Goal: Task Accomplishment & Management: Use online tool/utility

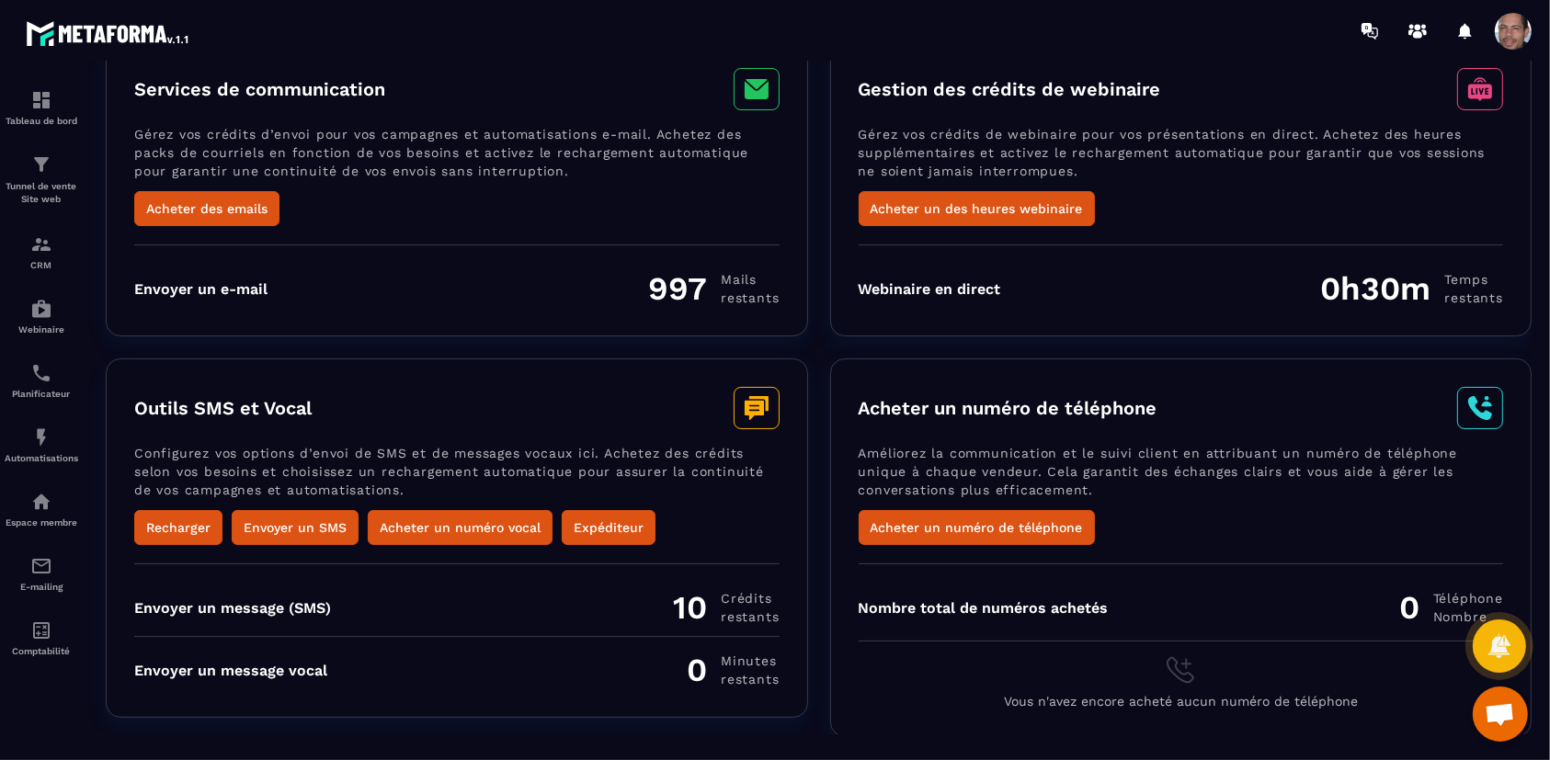
scroll to position [10, 0]
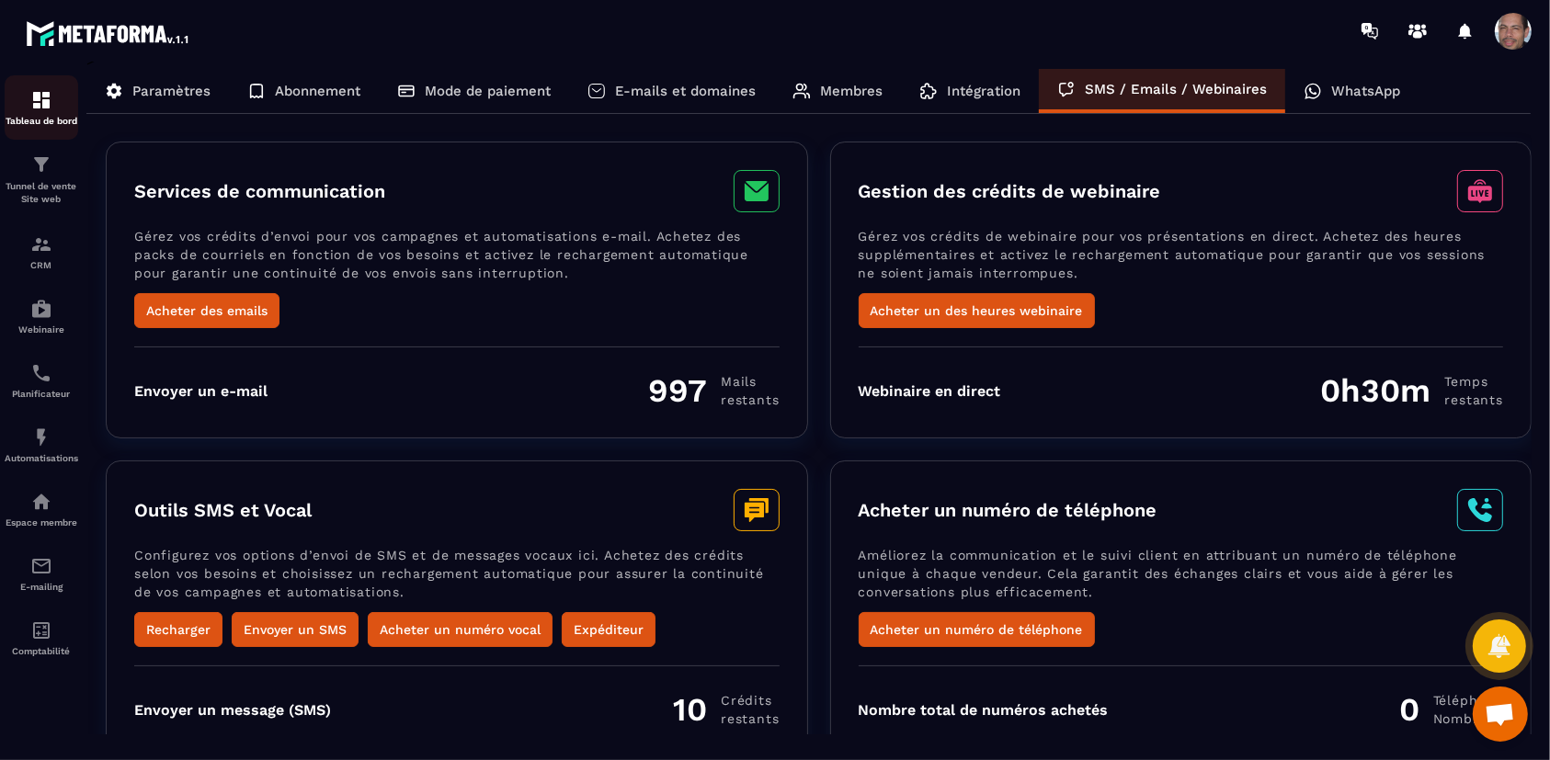
click at [48, 118] on p "Tableau de bord" at bounding box center [42, 121] width 74 height 10
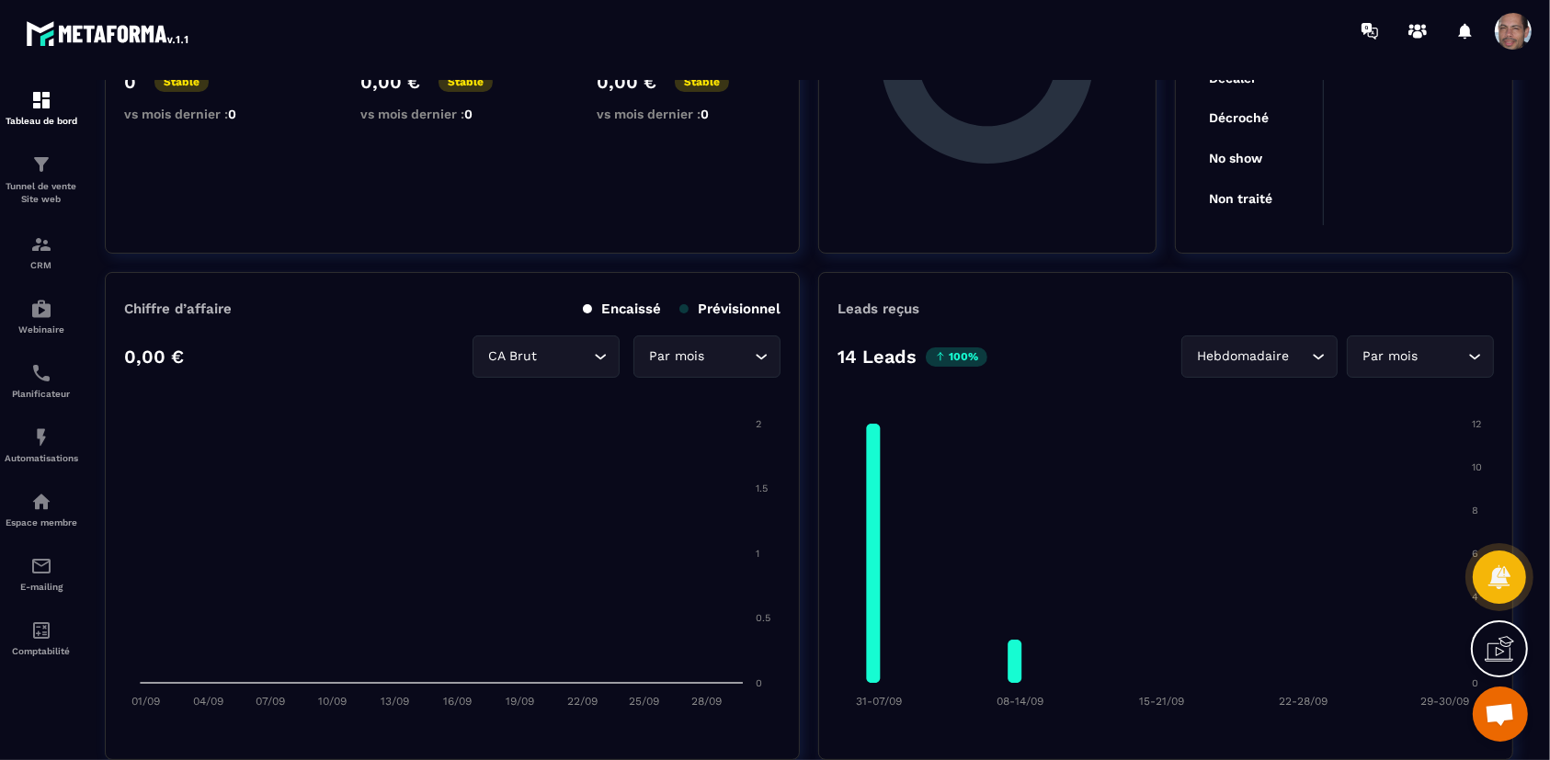
scroll to position [408, 0]
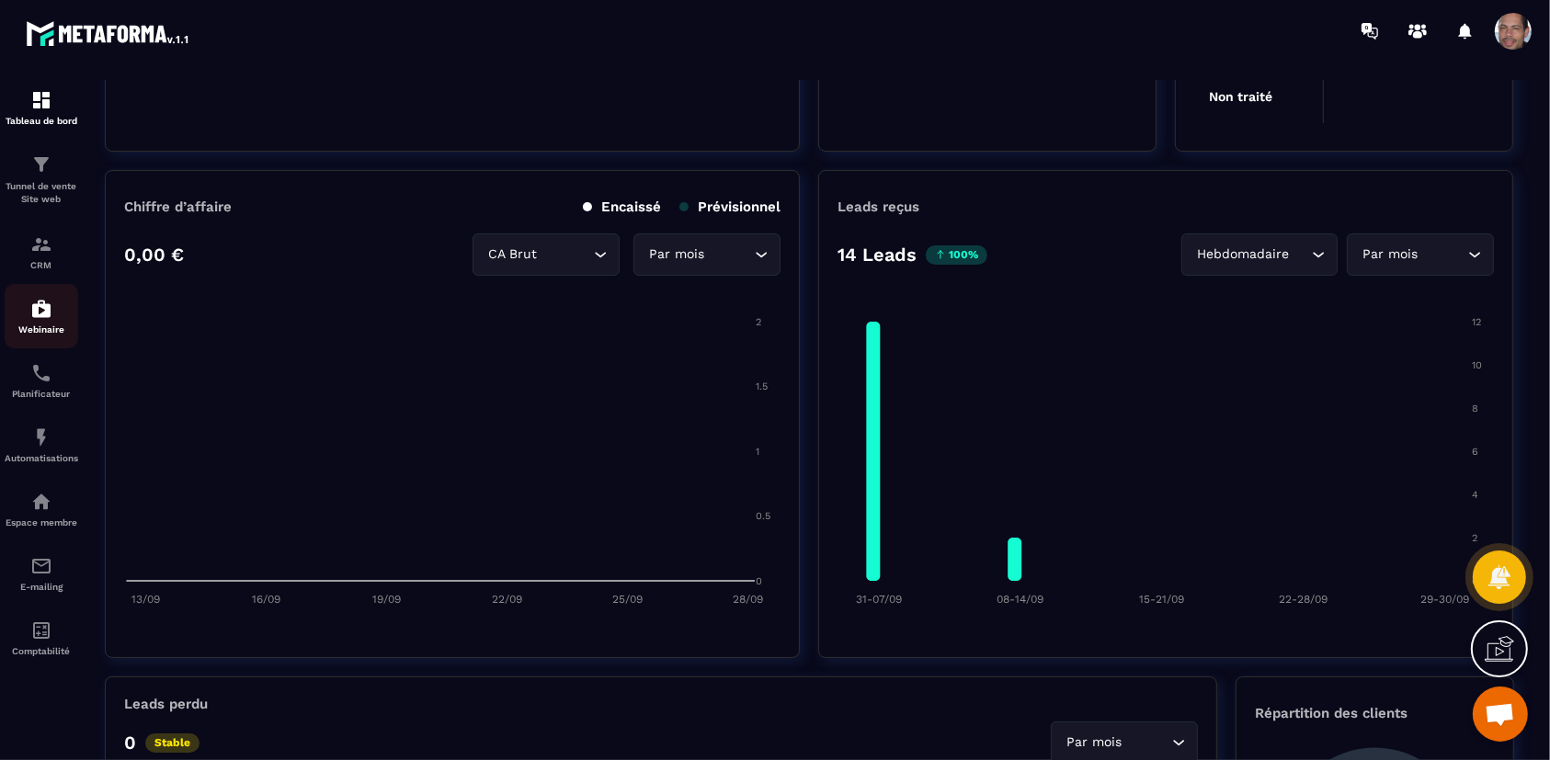
click at [49, 317] on img at bounding box center [41, 309] width 22 height 22
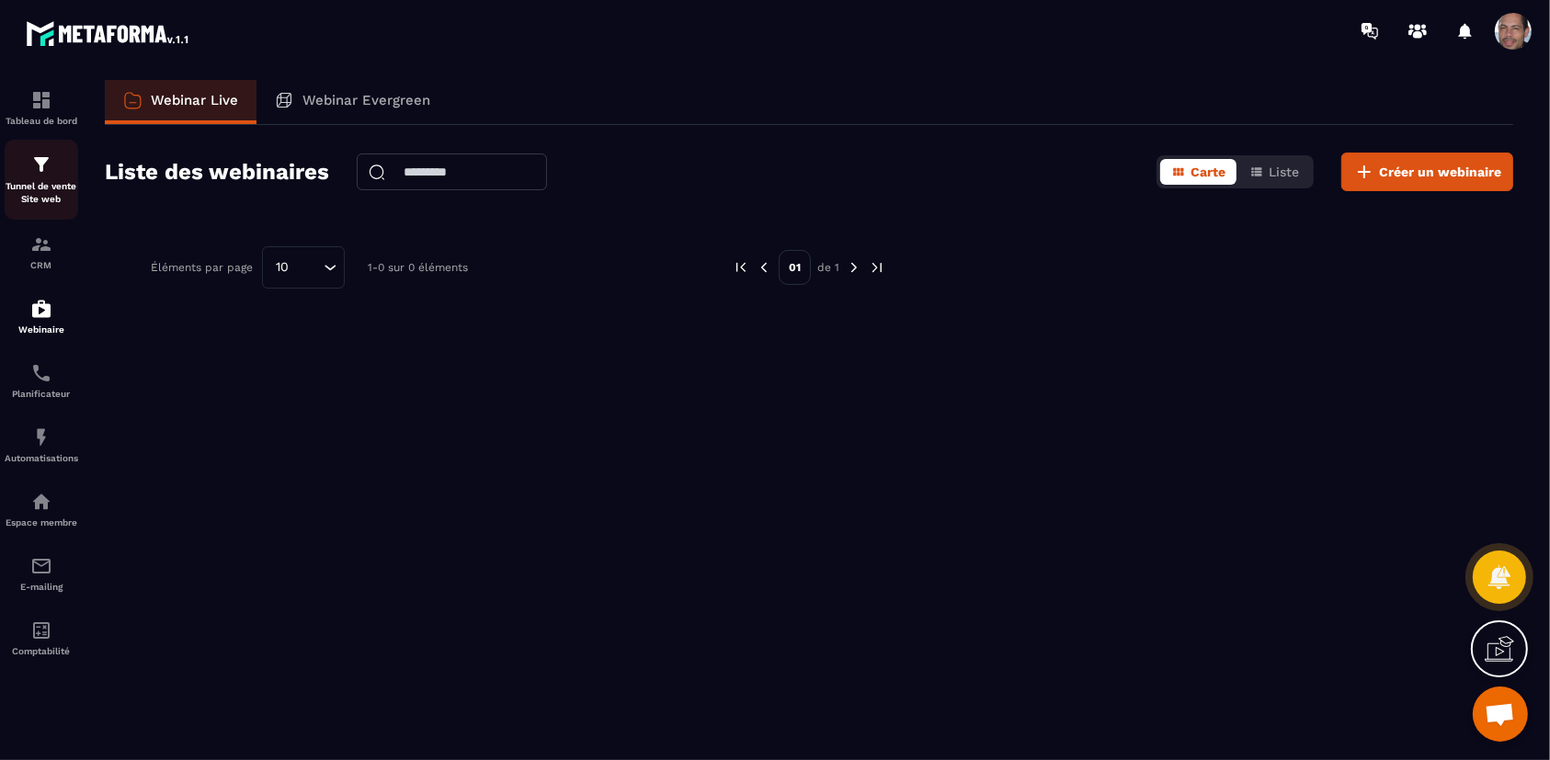
click at [49, 189] on p "Tunnel de vente Site web" at bounding box center [42, 193] width 74 height 26
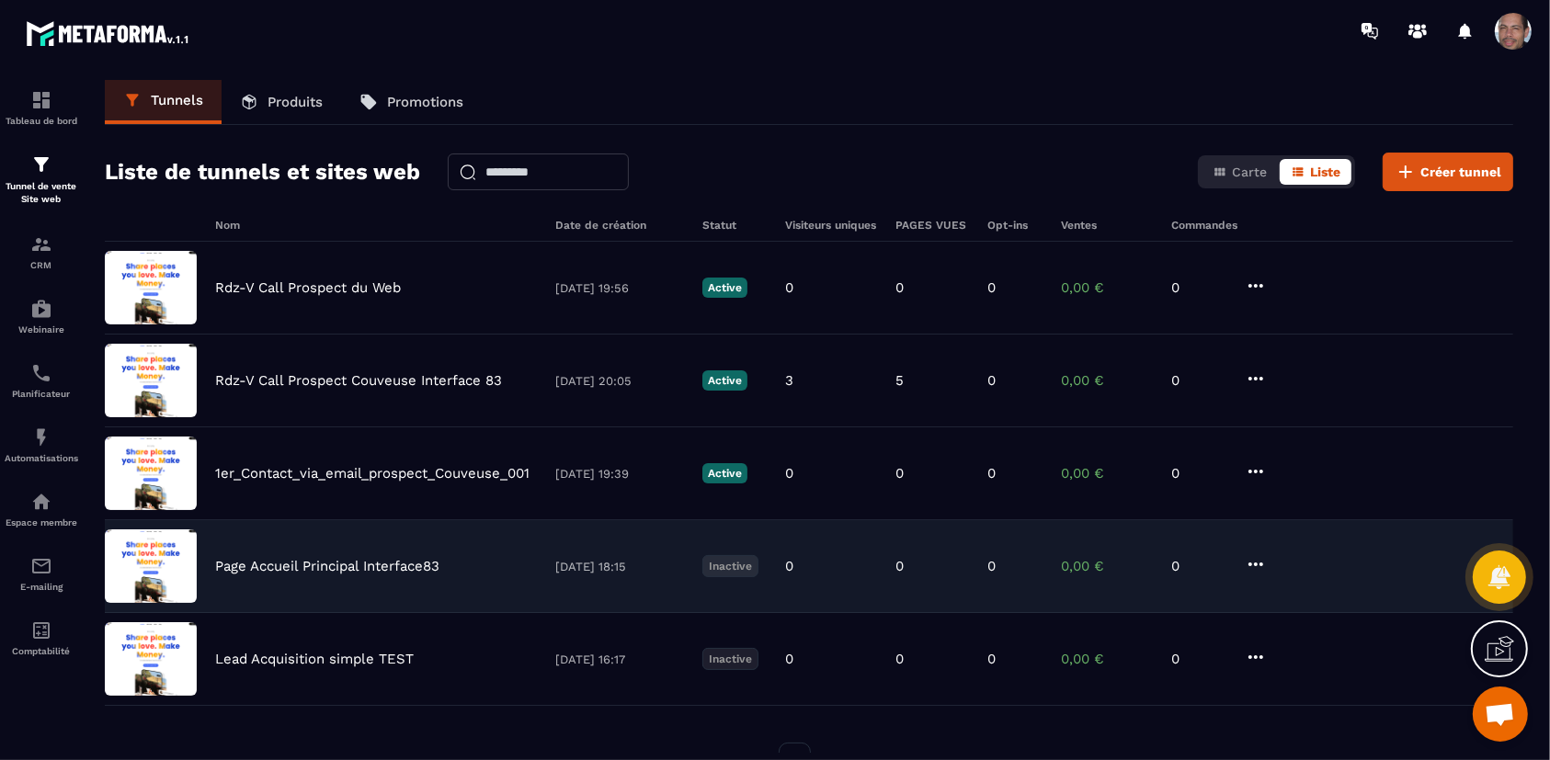
click at [183, 583] on img at bounding box center [151, 566] width 92 height 74
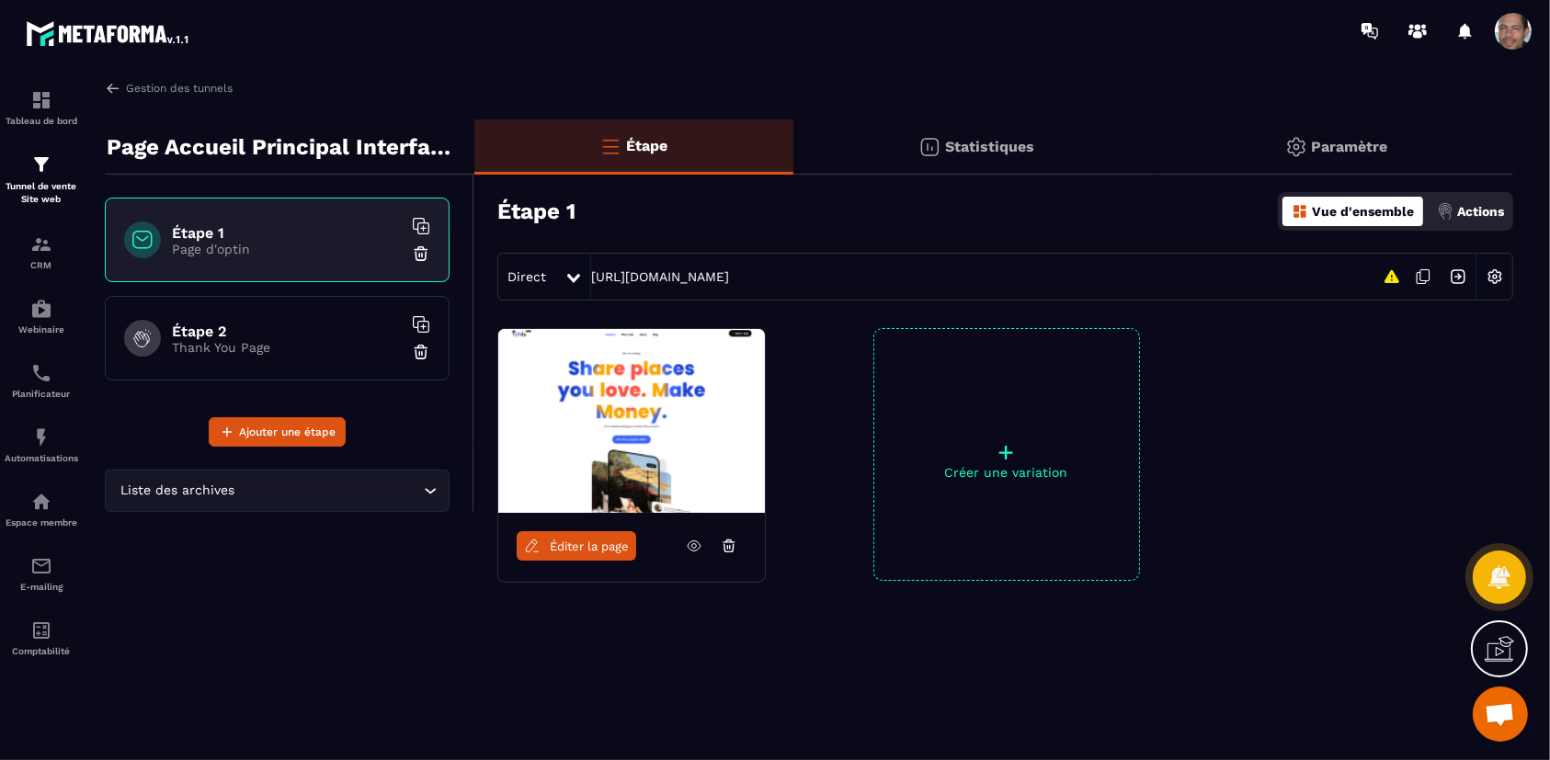
click at [593, 547] on span "Éditer la page" at bounding box center [589, 547] width 79 height 14
